Goal: Find specific page/section: Find specific page/section

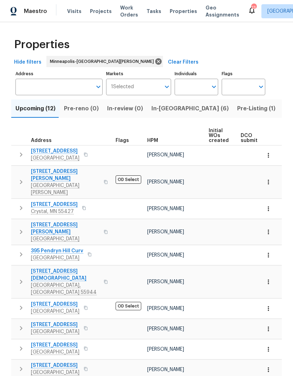
click at [237, 111] on span "Pre-Listing (1)" at bounding box center [256, 109] width 38 height 10
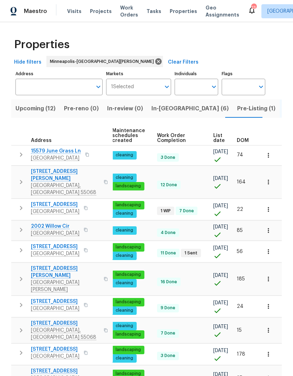
scroll to position [0, 102]
click at [216, 138] on span "List date" at bounding box center [219, 138] width 12 height 10
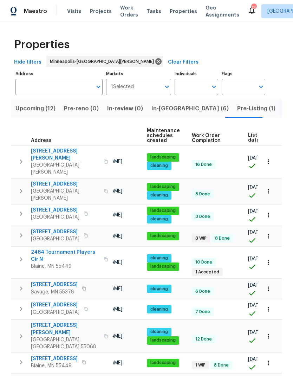
scroll to position [0, 112]
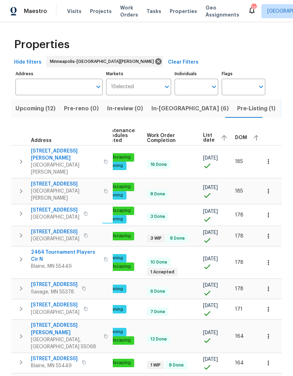
click at [206, 136] on span "List date" at bounding box center [209, 138] width 12 height 10
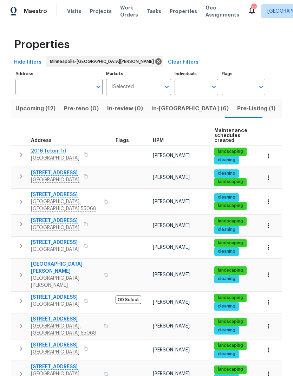
click at [51, 89] on input "Address" at bounding box center [53, 87] width 77 height 17
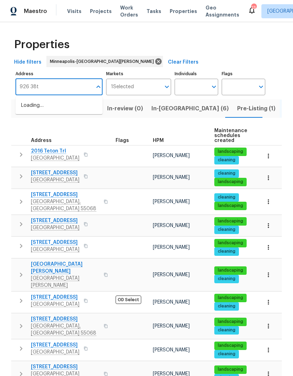
type input "926 38th"
click at [73, 106] on li "[STREET_ADDRESS]" at bounding box center [58, 106] width 87 height 12
